Goal: Task Accomplishment & Management: Manage account settings

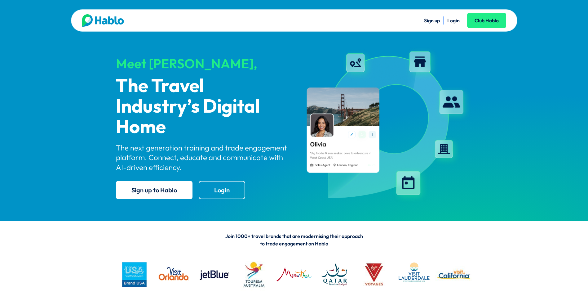
click at [456, 20] on link "Login" at bounding box center [453, 20] width 12 height 6
click at [451, 21] on link "Login" at bounding box center [453, 20] width 12 height 6
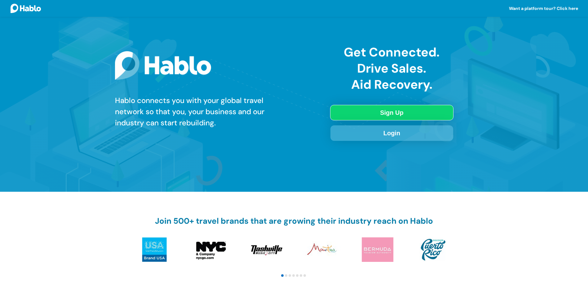
scroll to position [62, 0]
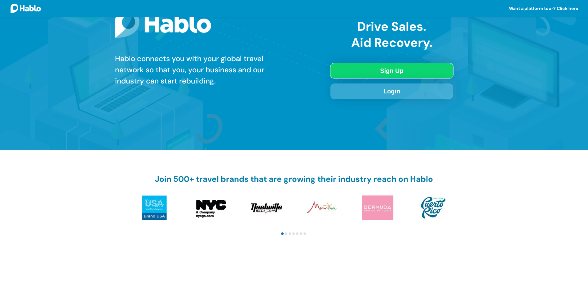
click at [388, 94] on link "Login" at bounding box center [391, 90] width 123 height 15
